Goal: Information Seeking & Learning: Understand process/instructions

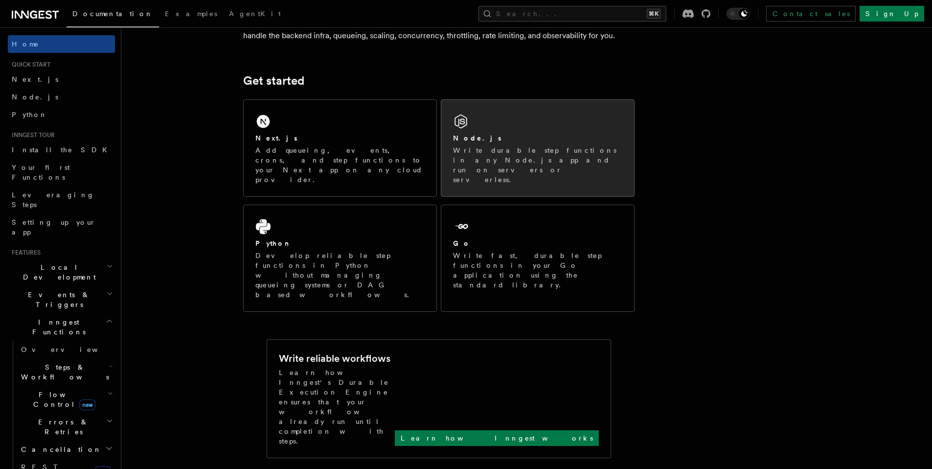
scroll to position [95, 0]
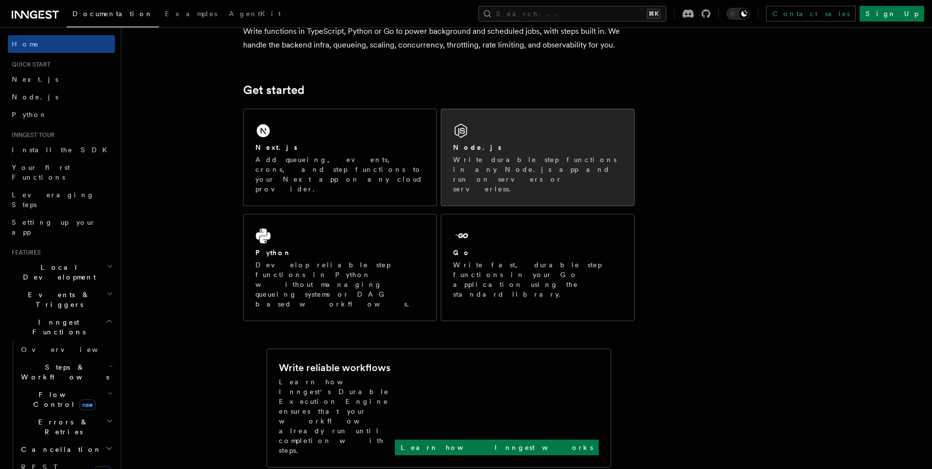
click at [504, 147] on div "Node.js" at bounding box center [537, 147] width 169 height 10
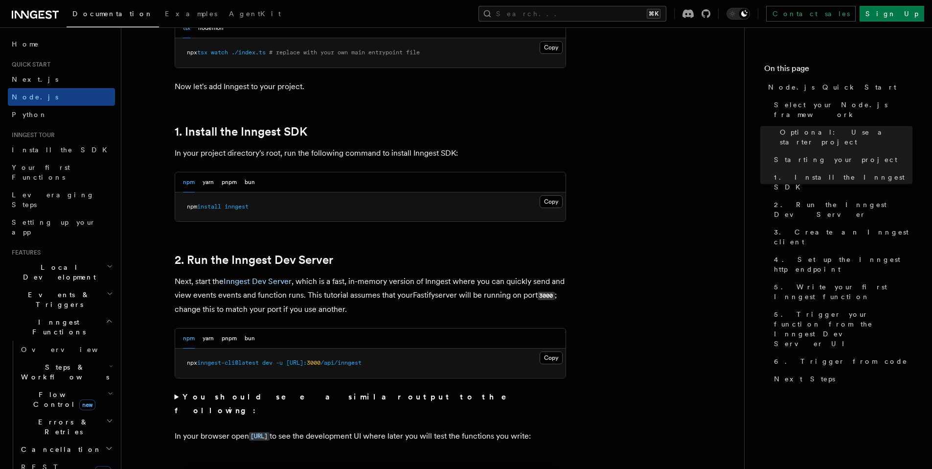
scroll to position [551, 0]
click at [229, 182] on button "pnpm" at bounding box center [229, 181] width 15 height 20
click at [550, 204] on button "Copy Copied" at bounding box center [550, 200] width 23 height 13
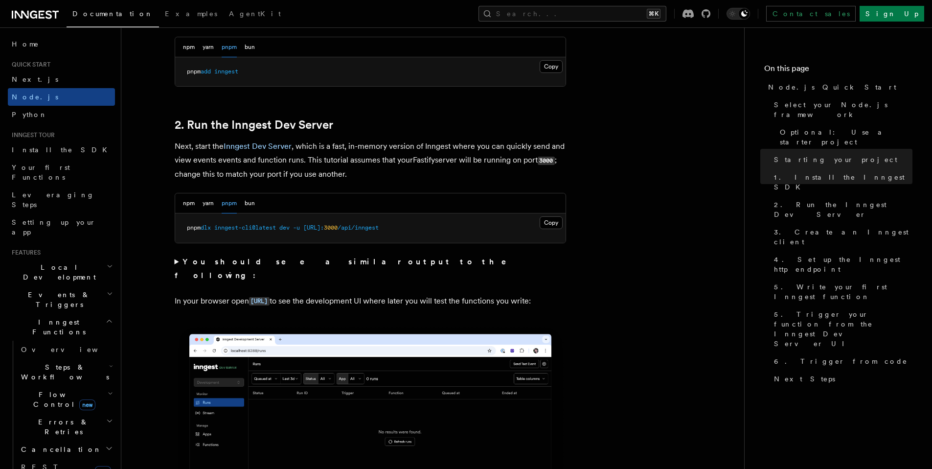
scroll to position [683, 0]
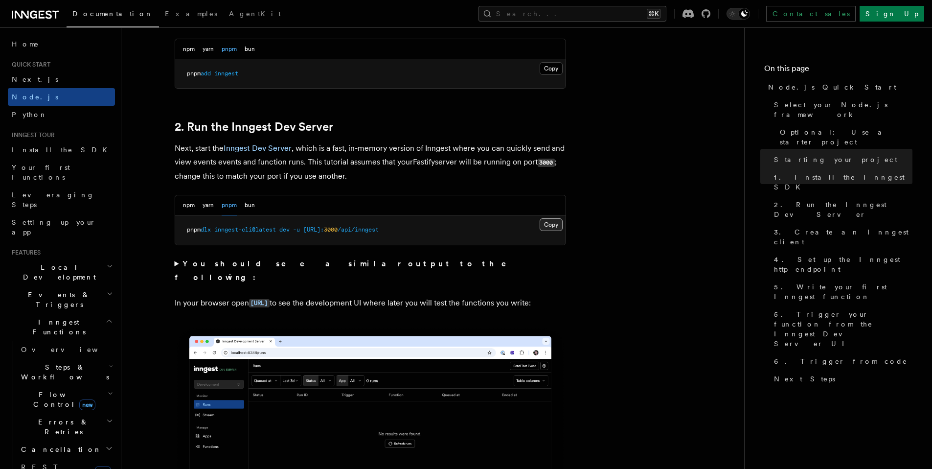
click at [545, 225] on button "Copy Copied" at bounding box center [550, 224] width 23 height 13
click at [544, 222] on button "Copy Copied" at bounding box center [550, 224] width 23 height 13
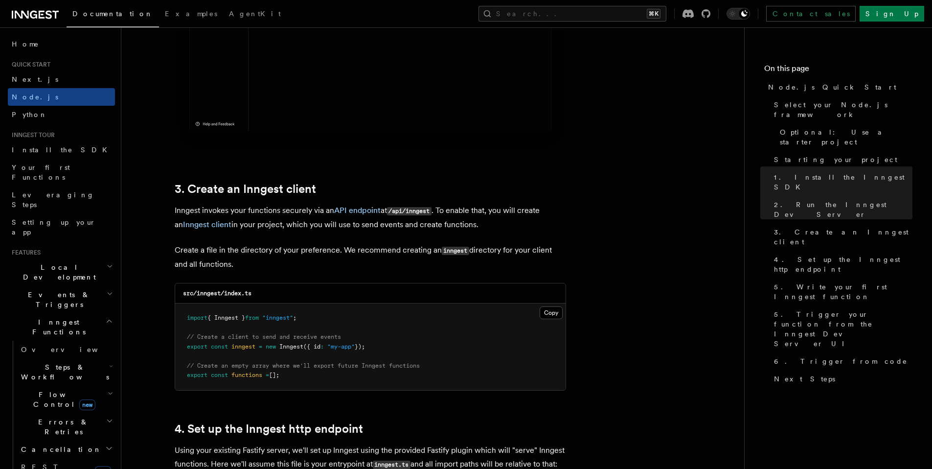
scroll to position [1126, 0]
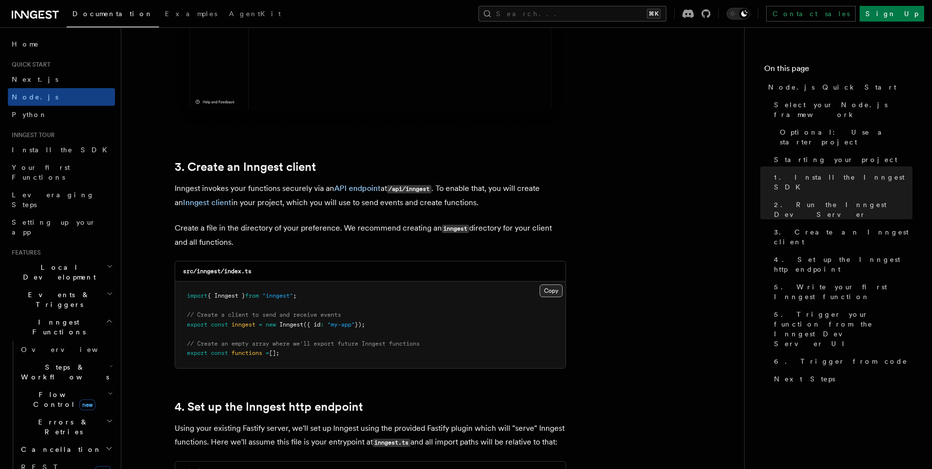
click at [554, 292] on button "Copy Copied" at bounding box center [550, 290] width 23 height 13
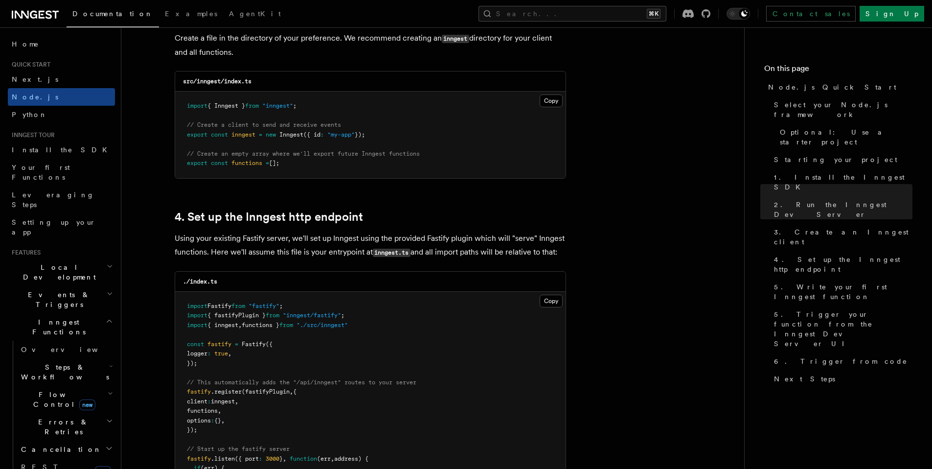
scroll to position [1325, 0]
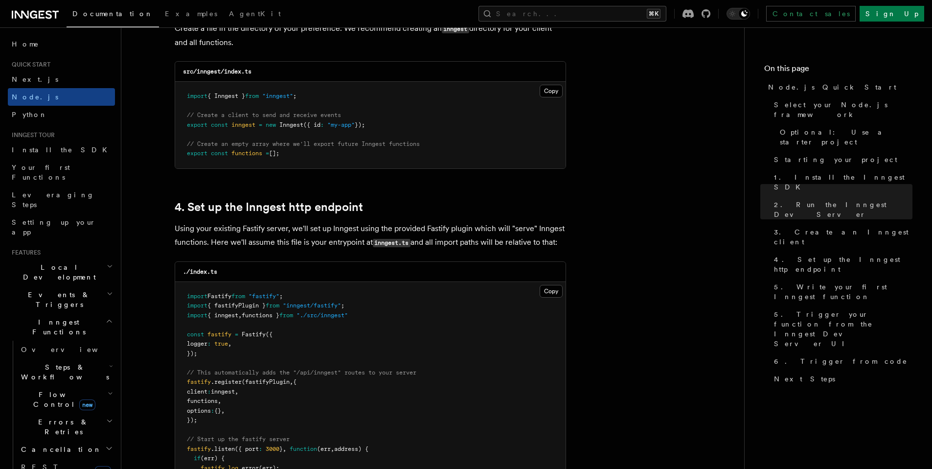
click at [292, 226] on p "Using your existing Fastify server, we'll set up Inngest using the provided Fas…" at bounding box center [370, 236] width 391 height 28
drag, startPoint x: 288, startPoint y: 227, endPoint x: 373, endPoint y: 227, distance: 84.6
click at [373, 227] on p "Using your existing Fastify server, we'll set up Inngest using the provided Fas…" at bounding box center [370, 236] width 391 height 28
drag, startPoint x: 370, startPoint y: 229, endPoint x: 562, endPoint y: 243, distance: 193.2
click at [562, 243] on p "Using your existing Fastify server, we'll set up Inngest using the provided Fas…" at bounding box center [370, 236] width 391 height 28
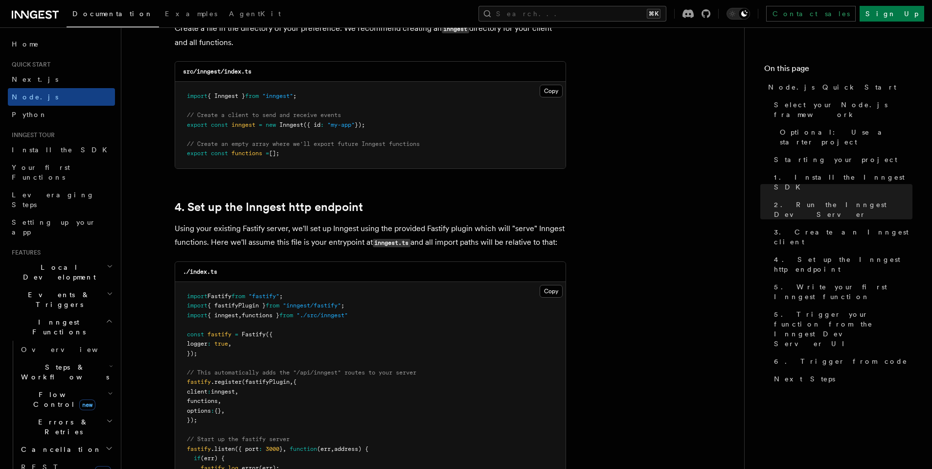
click at [266, 241] on p "Using your existing Fastify server, we'll set up Inngest using the provided Fas…" at bounding box center [370, 236] width 391 height 28
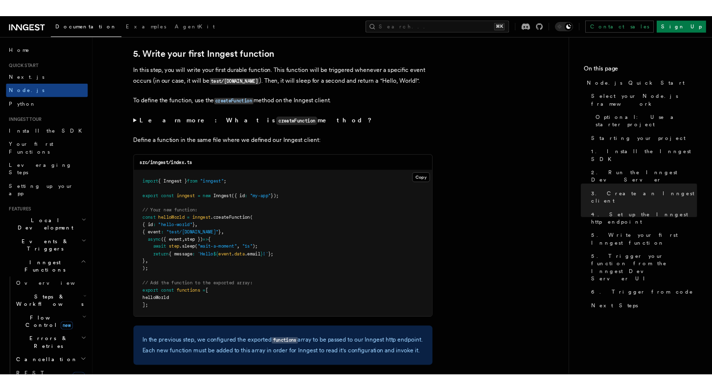
scroll to position [1795, 0]
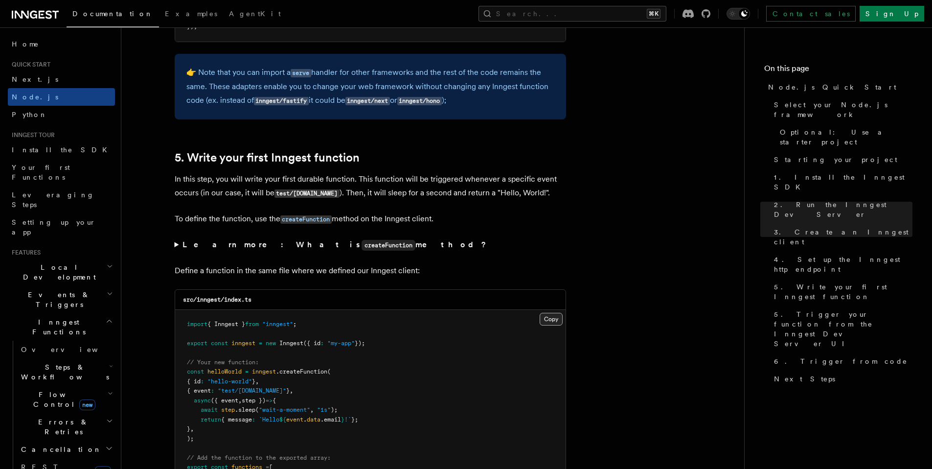
drag, startPoint x: 548, startPoint y: 312, endPoint x: 550, endPoint y: 317, distance: 6.2
click at [548, 312] on pre "import { Inngest } from "inngest" ; export const inngest = new Inngest ({ id : …" at bounding box center [370, 405] width 390 height 191
click at [550, 317] on button "Copy Copied" at bounding box center [550, 319] width 23 height 13
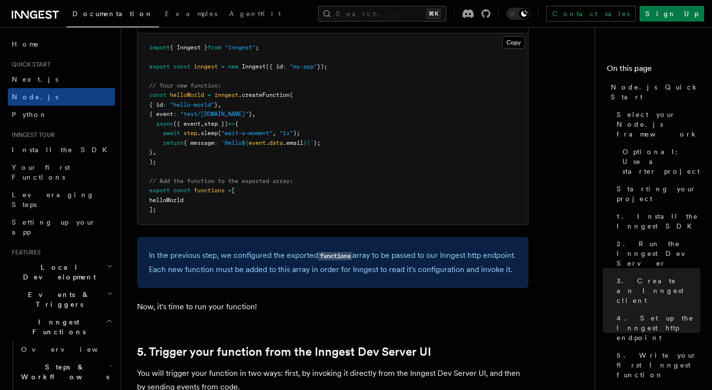
scroll to position [2025, 0]
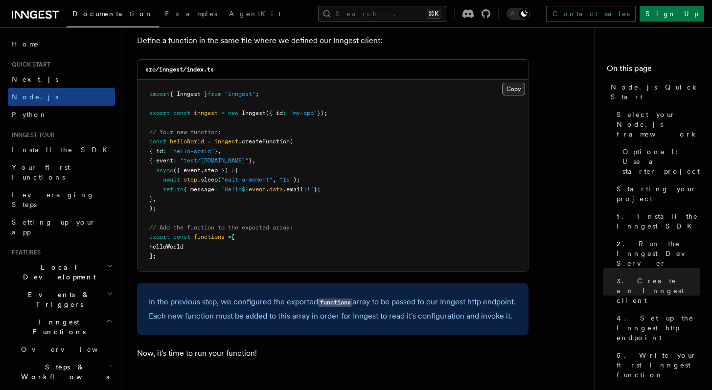
click at [510, 94] on button "Copy Copied" at bounding box center [513, 89] width 23 height 13
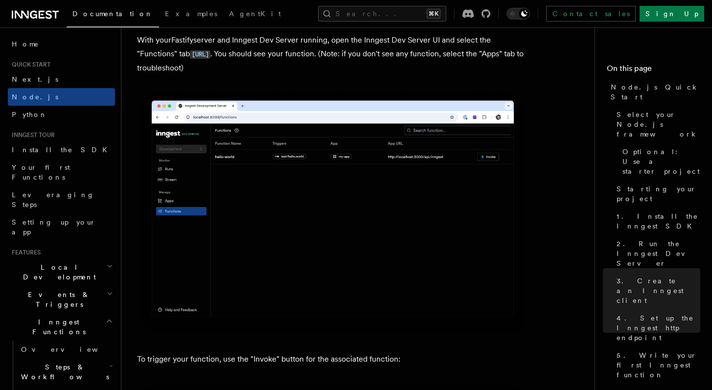
scroll to position [2561, 0]
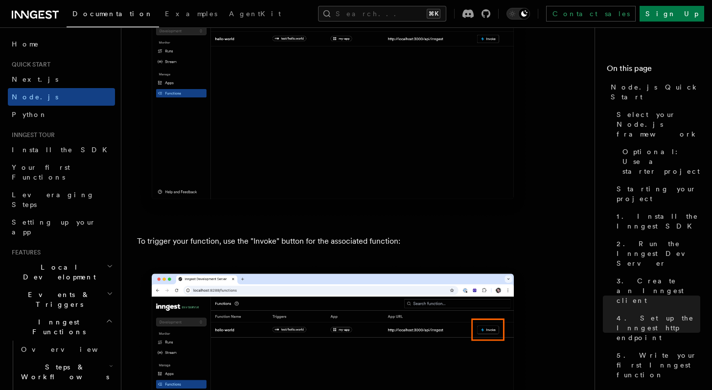
drag, startPoint x: 251, startPoint y: 174, endPoint x: 224, endPoint y: 119, distance: 61.9
click at [224, 119] on img at bounding box center [332, 96] width 391 height 246
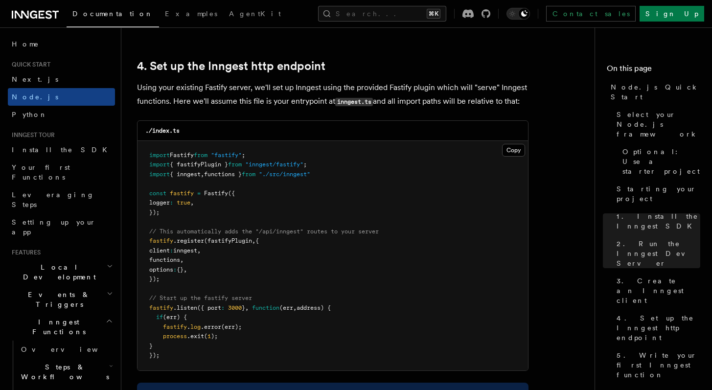
scroll to position [1451, 0]
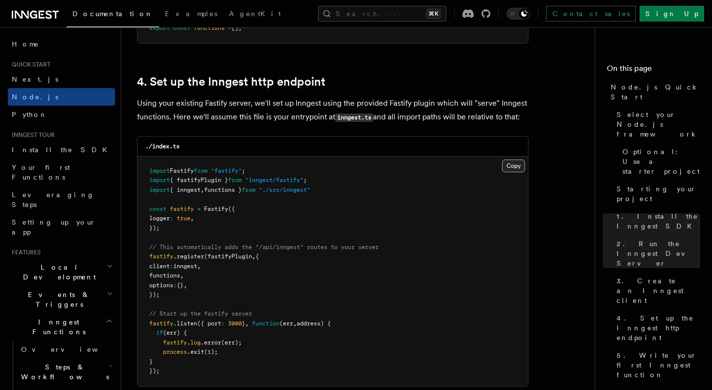
click at [520, 166] on button "Copy Copied" at bounding box center [513, 165] width 23 height 13
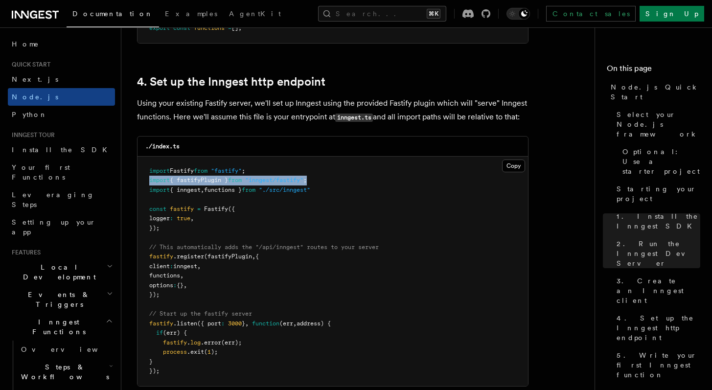
drag, startPoint x: 334, startPoint y: 186, endPoint x: 149, endPoint y: 185, distance: 184.9
click at [149, 185] on pre "import Fastify from "fastify" ; import { fastifyPlugin } from "inngest/fastify"…" at bounding box center [332, 271] width 390 height 229
copy span "import { fastifyPlugin } from "inngest/fastify" ;"
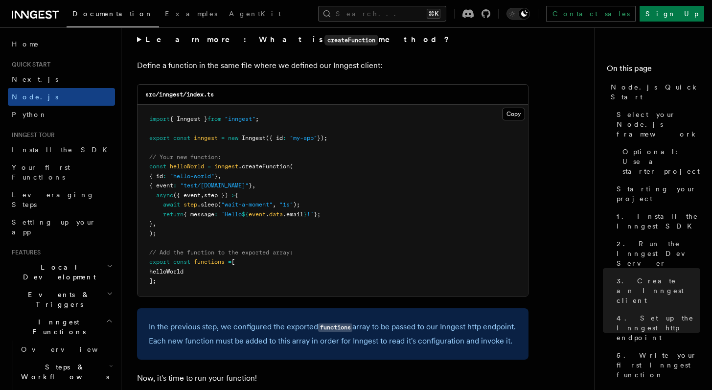
scroll to position [1986, 0]
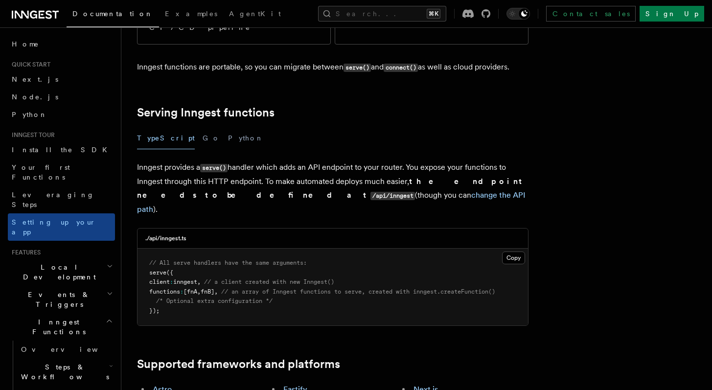
scroll to position [320, 0]
